Goal: Communication & Community: Answer question/provide support

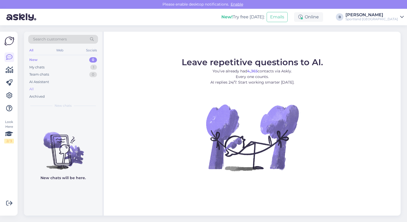
click at [31, 92] on div "All" at bounding box center [63, 88] width 70 height 7
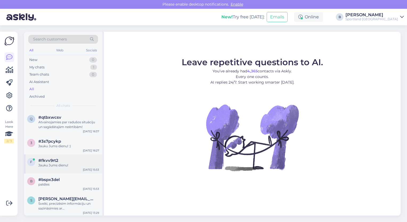
click at [53, 165] on div "Jauku Jums dienu!" at bounding box center [68, 165] width 61 height 5
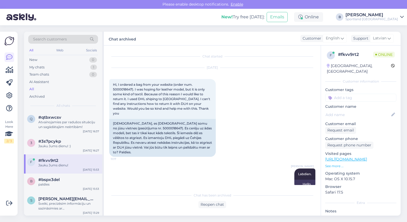
scroll to position [2189, 0]
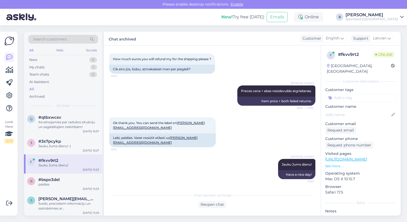
click at [232, 132] on div "Ok thank you. You can send the label on [PERSON_NAME][EMAIL_ADDRESS][DOMAIN_NAM…" at bounding box center [212, 133] width 206 height 42
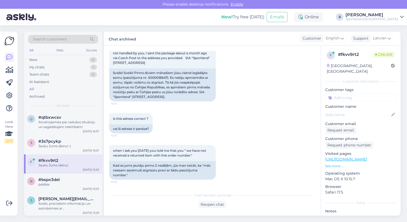
scroll to position [390, 0]
click at [157, 73] on div "Sveiki! Sveiki! Pirms diviem mēnešiem jūsu vietnē iegādājos somu (pasūtījuma nr…" at bounding box center [162, 85] width 106 height 33
copy div "5000018647"
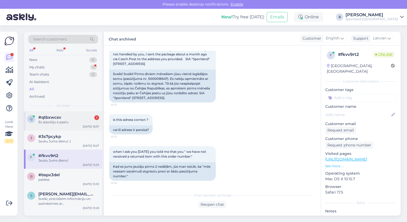
click at [60, 120] on div "Es aizsūtīju e pastu" at bounding box center [68, 122] width 61 height 5
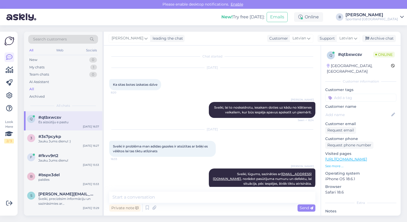
scroll to position [91, 0]
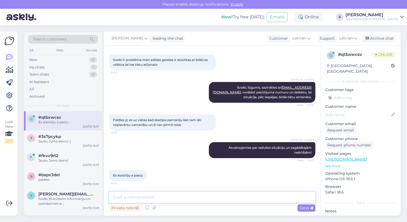
click at [186, 200] on textarea at bounding box center [212, 197] width 206 height 11
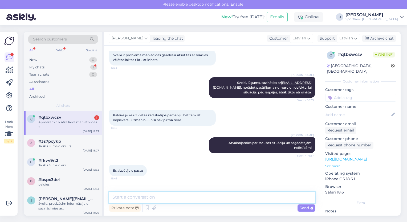
scroll to position [114, 0]
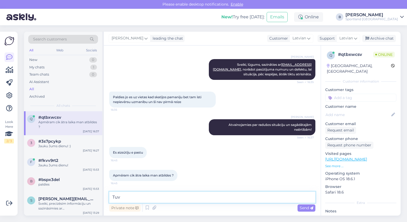
click at [175, 199] on textarea "Tuv" at bounding box center [212, 197] width 206 height 11
type textarea "Tuvākajā laikā tiks sniegta Jums atbilde!"
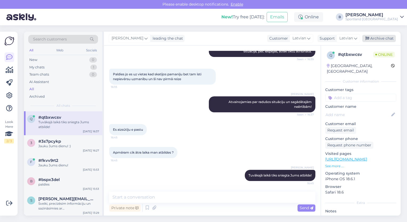
click at [385, 36] on div "Archive chat" at bounding box center [379, 38] width 34 height 7
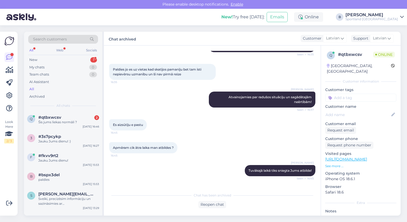
scroll to position [218, 0]
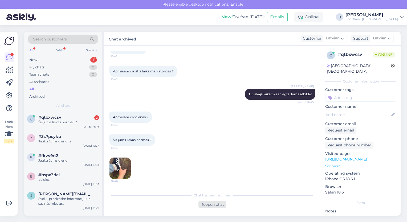
click at [206, 201] on div "Reopen chat" at bounding box center [212, 204] width 28 height 7
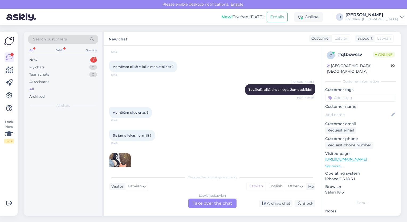
scroll to position [224, 0]
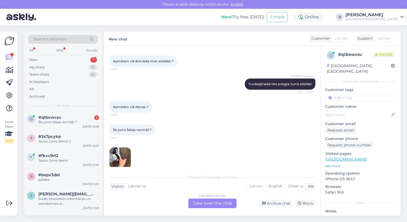
click at [201, 202] on div "Latvian to Latvian Take over the chat" at bounding box center [212, 204] width 48 height 10
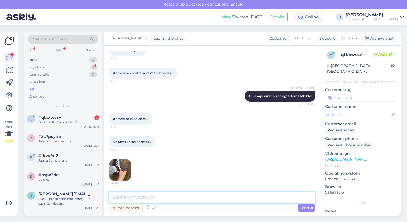
click at [189, 197] on textarea at bounding box center [212, 197] width 206 height 11
type textarea "ņ"
type textarea "'"
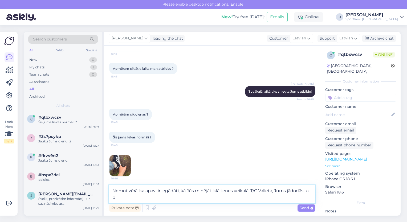
scroll to position [223, 0]
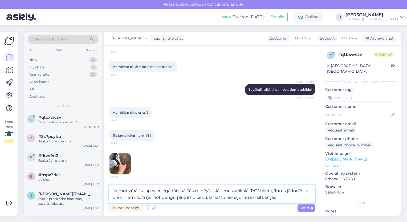
type textarea "Ņemot vērā, ka apavi ir iegādāti, kā Jūs minējāt, klātienes veikalā, T/C Vallet…"
click at [309, 207] on span "Send" at bounding box center [306, 208] width 14 height 5
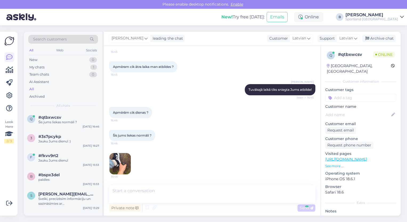
scroll to position [249, 0]
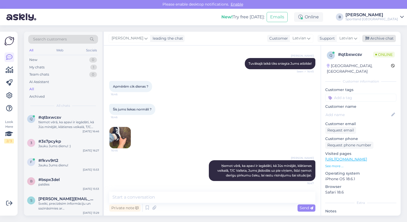
click at [383, 41] on div "Archive chat" at bounding box center [379, 38] width 34 height 7
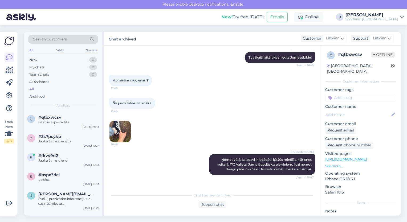
scroll to position [273, 0]
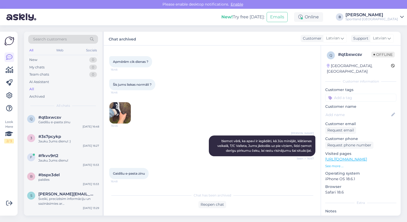
click at [290, 78] on div "Šis jums liekas normāli ? 16:46 16:46" at bounding box center [212, 101] width 206 height 56
click at [54, 161] on div "Jauku Jums dienu!" at bounding box center [68, 160] width 61 height 5
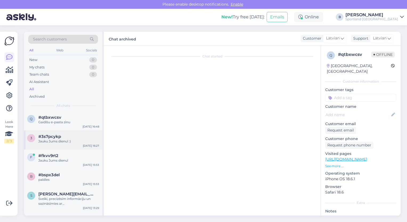
scroll to position [2189, 0]
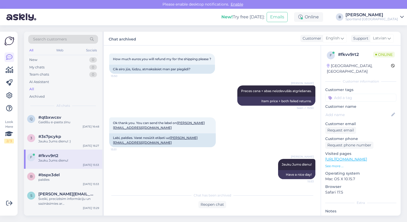
click at [174, 97] on div "[PERSON_NAME] Preces cena + abas neizdevušās atgriešanas. Seen ✓ 15:50 Item pri…" at bounding box center [212, 96] width 206 height 32
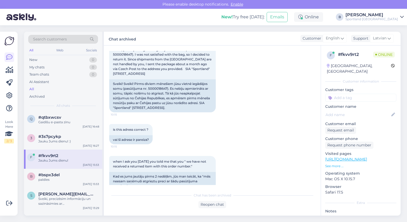
scroll to position [379, 0]
click at [154, 83] on div "Sveiki! Sveiki! Pirms diviem mēnešiem jūsu vietnē iegādājos somu (pasūtījuma nr…" at bounding box center [162, 96] width 106 height 33
copy div "5000018647"
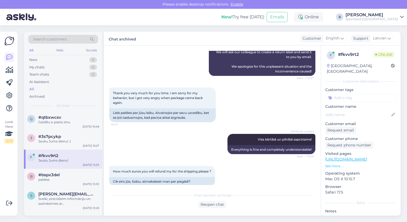
scroll to position [2189, 0]
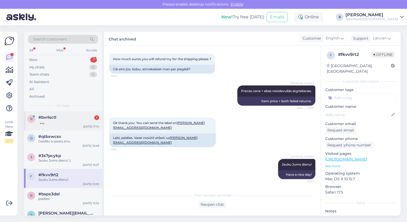
click at [52, 117] on span "#bvrlsctl" at bounding box center [47, 117] width 18 height 5
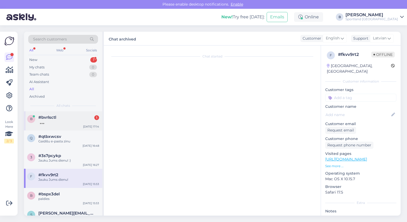
scroll to position [0, 0]
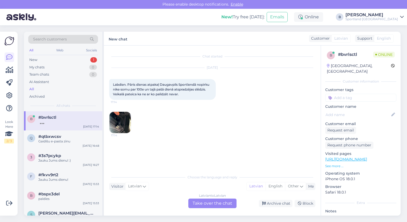
click at [207, 202] on div "Latvian to Latvian Take over the chat" at bounding box center [212, 204] width 48 height 10
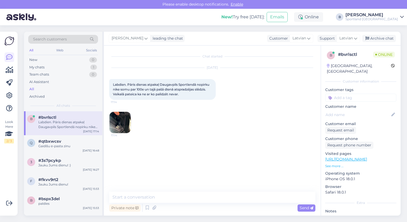
click at [122, 119] on img at bounding box center [119, 122] width 21 height 21
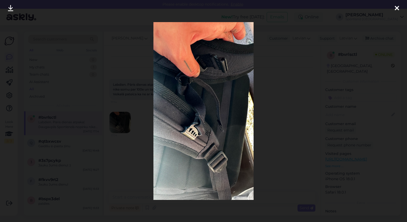
click at [275, 85] on div at bounding box center [203, 111] width 407 height 222
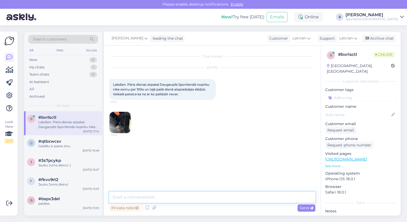
click at [170, 197] on textarea at bounding box center [212, 197] width 206 height 11
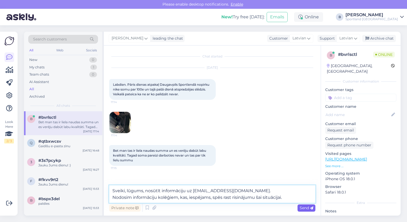
type textarea "Sveiki, lūgums, nosūtīt informāciju uz [EMAIL_ADDRESS][DOMAIN_NAME]. Nodosim in…"
click at [303, 210] on span "Send" at bounding box center [306, 208] width 14 height 5
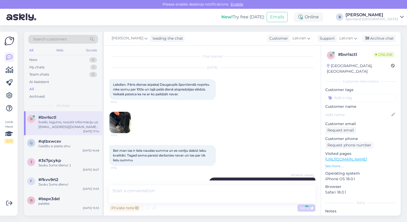
scroll to position [22, 0]
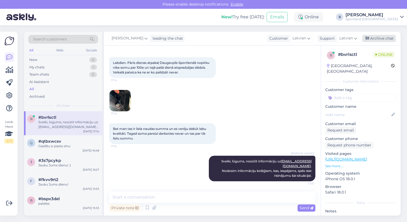
click at [372, 38] on div "Archive chat" at bounding box center [379, 38] width 34 height 7
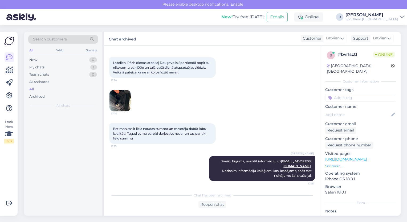
scroll to position [23, 0]
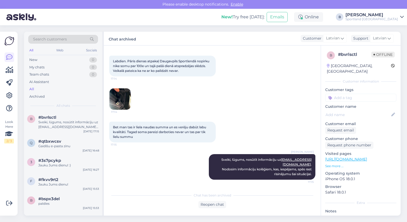
click at [69, 39] on div "Search customers" at bounding box center [63, 39] width 70 height 9
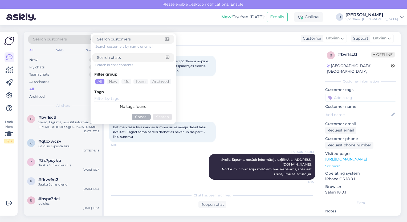
click at [116, 56] on input at bounding box center [131, 58] width 69 height 6
paste input "1000473909"
type input "1000473909"
click button "Search" at bounding box center [162, 117] width 19 height 7
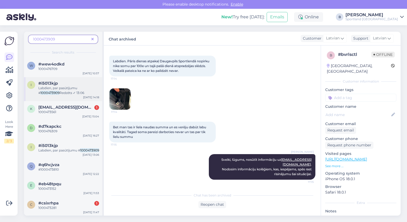
click at [61, 86] on div "Labdien, par pasūtījumu # 1000473909 Redzēts ✓ 13:06" at bounding box center [68, 91] width 61 height 10
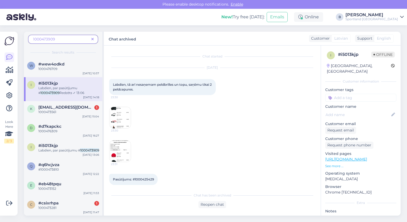
scroll to position [753, 0]
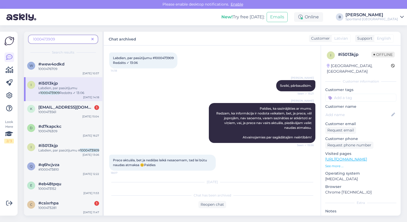
click at [166, 118] on div "[PERSON_NAME] Paldies, ka sazinājāties ar mums. Redzam, ka informācija ir nodot…" at bounding box center [212, 123] width 206 height 52
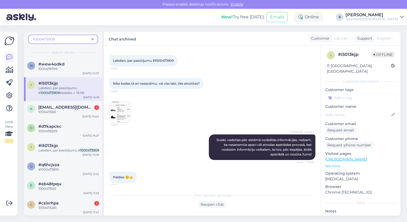
scroll to position [487, 0]
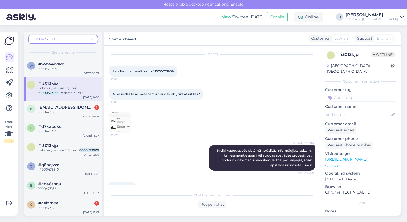
click at [124, 125] on img at bounding box center [119, 122] width 21 height 21
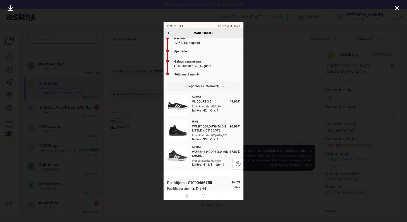
click at [265, 114] on div at bounding box center [203, 111] width 407 height 222
